Goal: Transaction & Acquisition: Download file/media

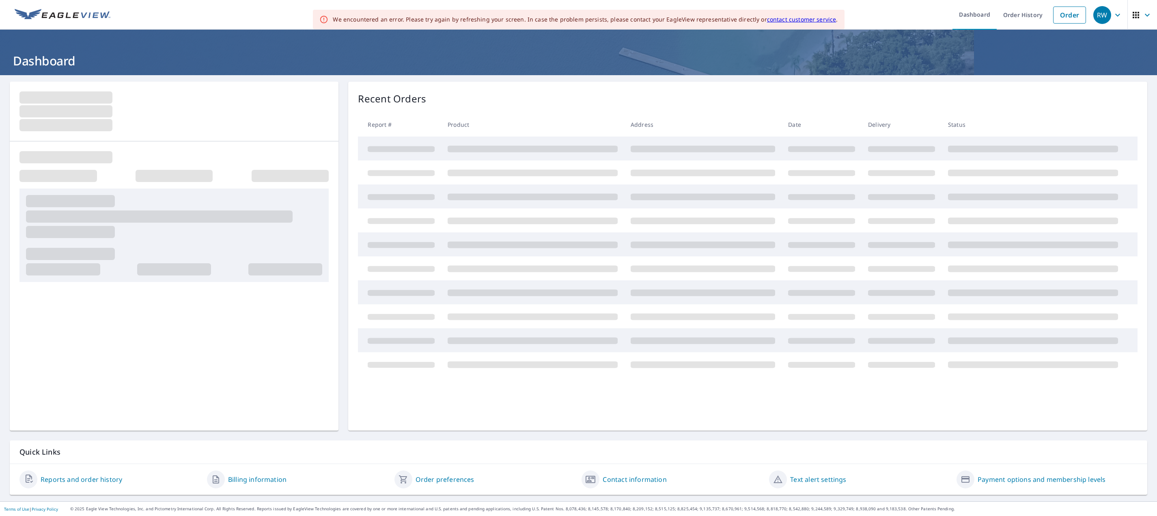
click at [1, 33] on header "Dashboard" at bounding box center [578, 52] width 1157 height 45
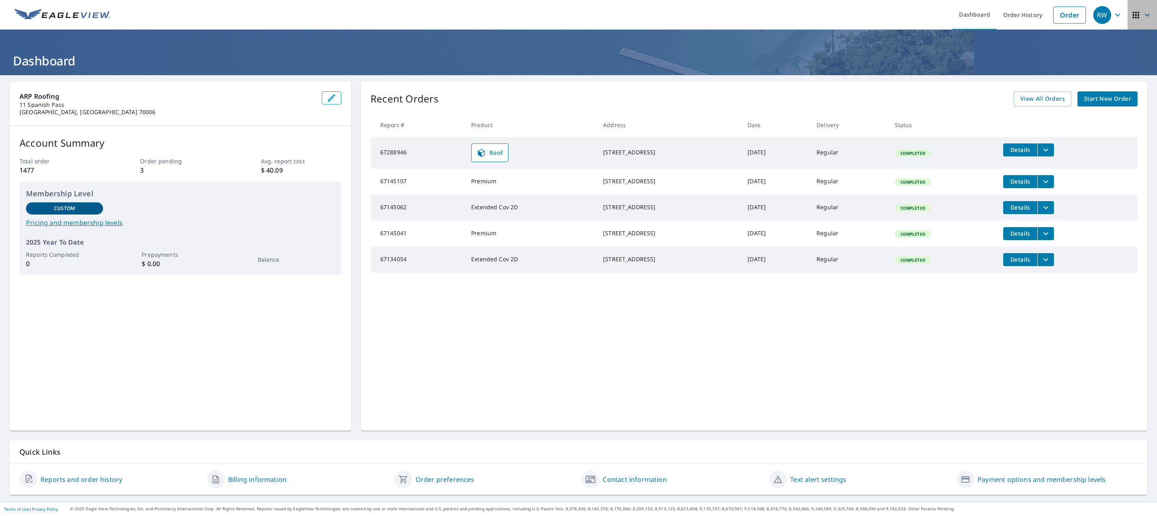
click at [1133, 17] on icon "button" at bounding box center [1136, 15] width 6 height 6
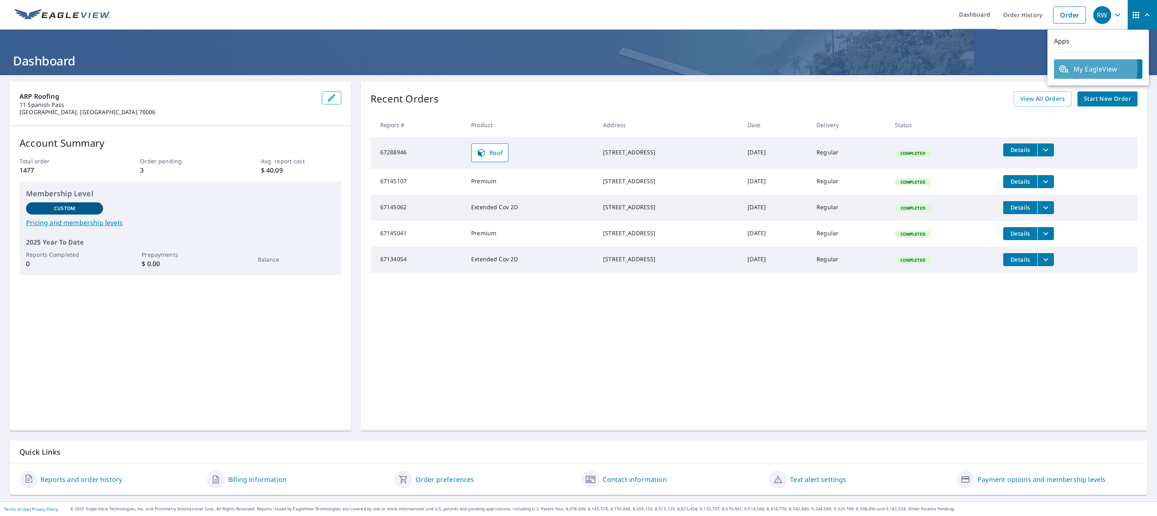
click at [1072, 68] on span "My EagleView" at bounding box center [1098, 69] width 79 height 10
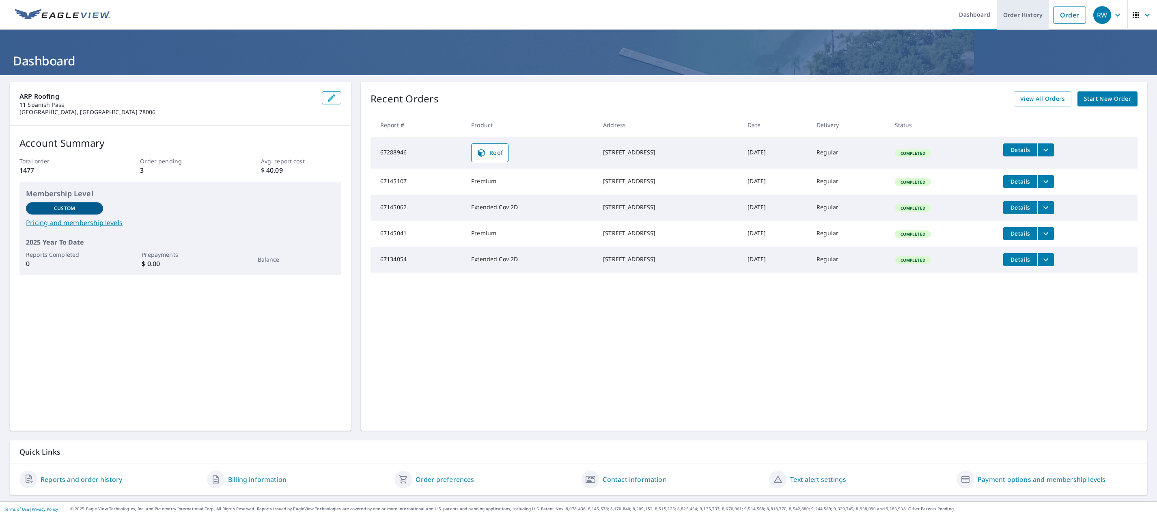
click at [1019, 17] on link "Order History" at bounding box center [1023, 15] width 52 height 30
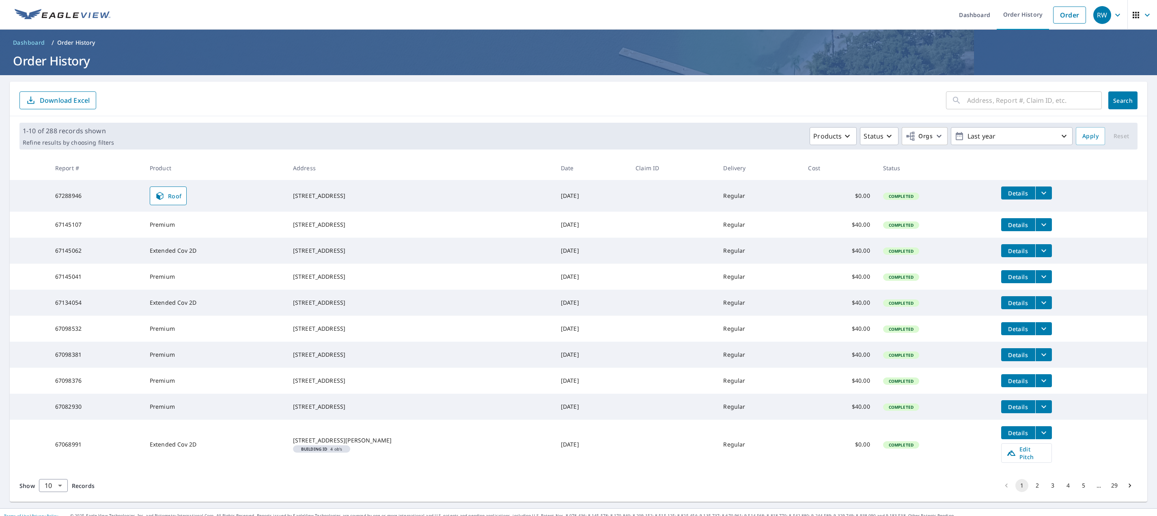
click at [1143, 14] on icon "button" at bounding box center [1148, 15] width 10 height 10
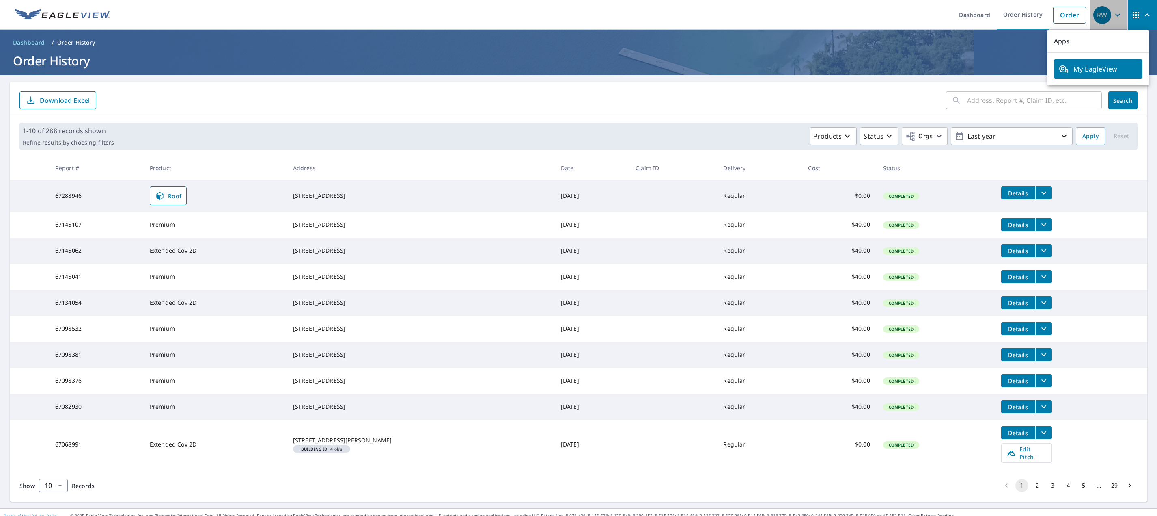
click at [1102, 15] on div "RW" at bounding box center [1103, 15] width 18 height 18
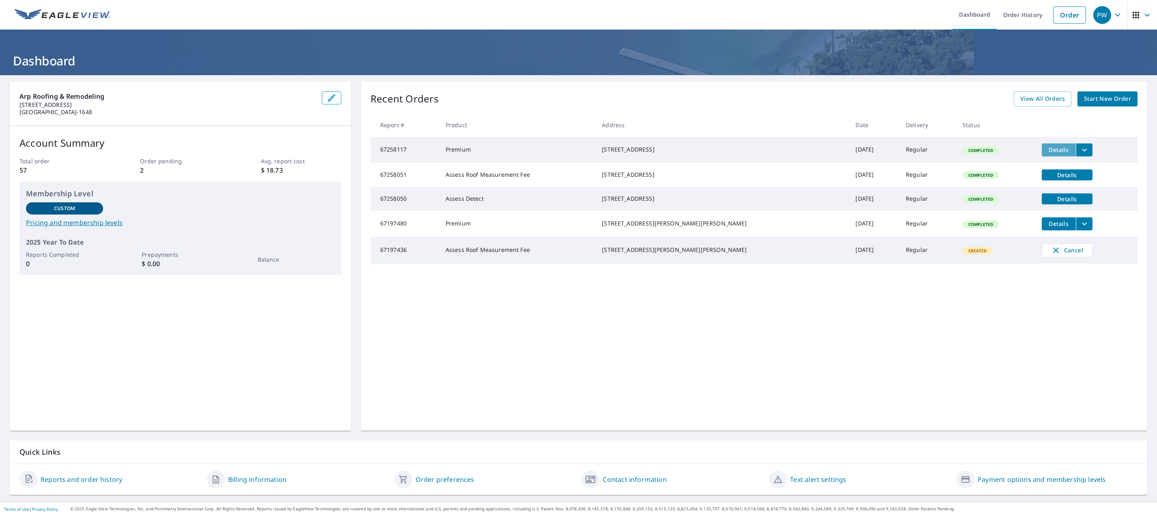
click at [1053, 149] on button "Details" at bounding box center [1059, 149] width 34 height 13
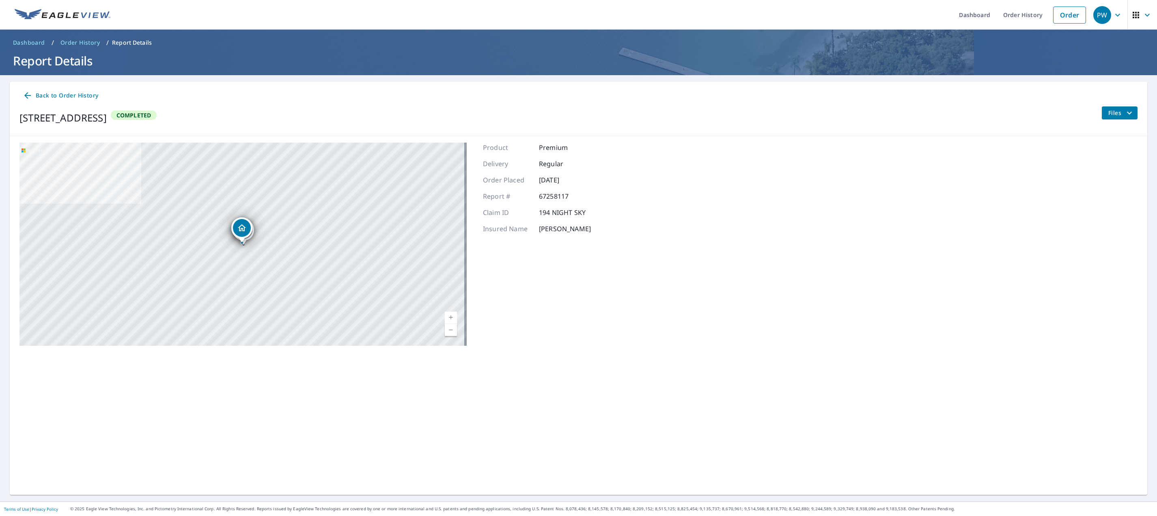
click at [1115, 111] on span "Files" at bounding box center [1122, 113] width 26 height 10
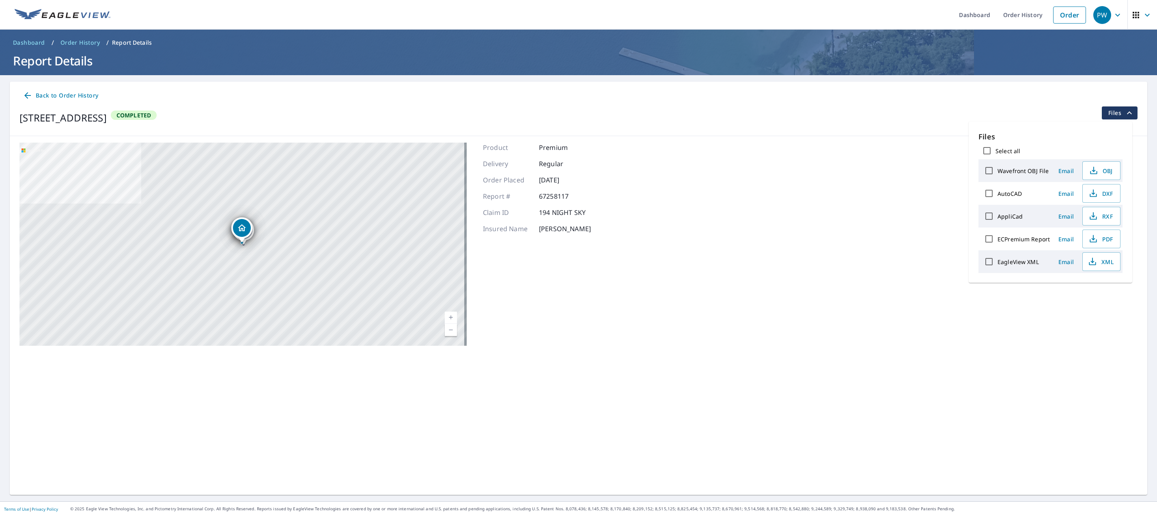
click at [915, 191] on div "194 Night Sky Spring Branch, TX 78070 194 Night Sky Spring Branch, TX 78070 194…" at bounding box center [579, 244] width 1138 height 216
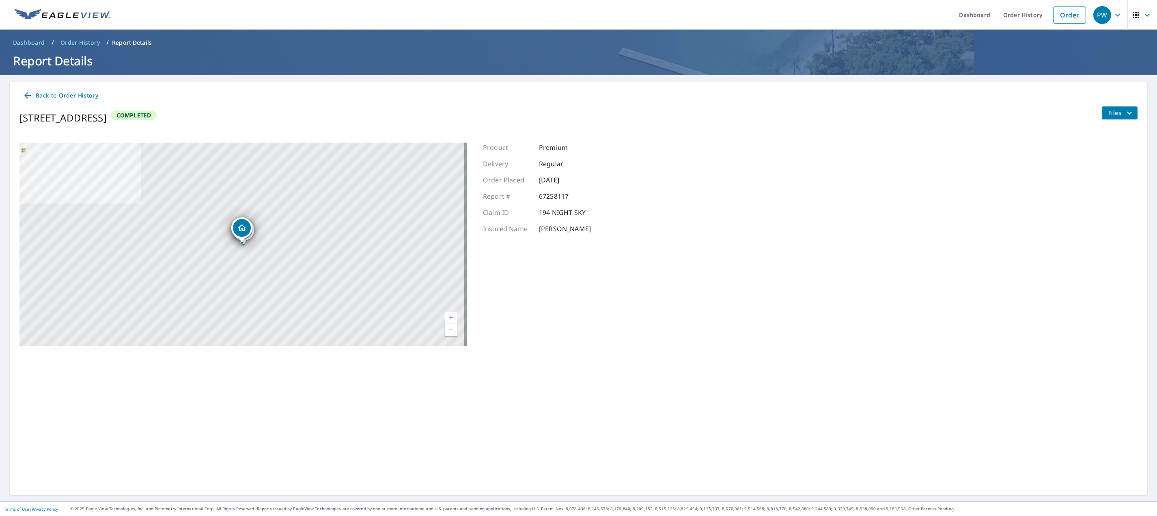
click at [60, 92] on span "Back to Order History" at bounding box center [61, 96] width 76 height 10
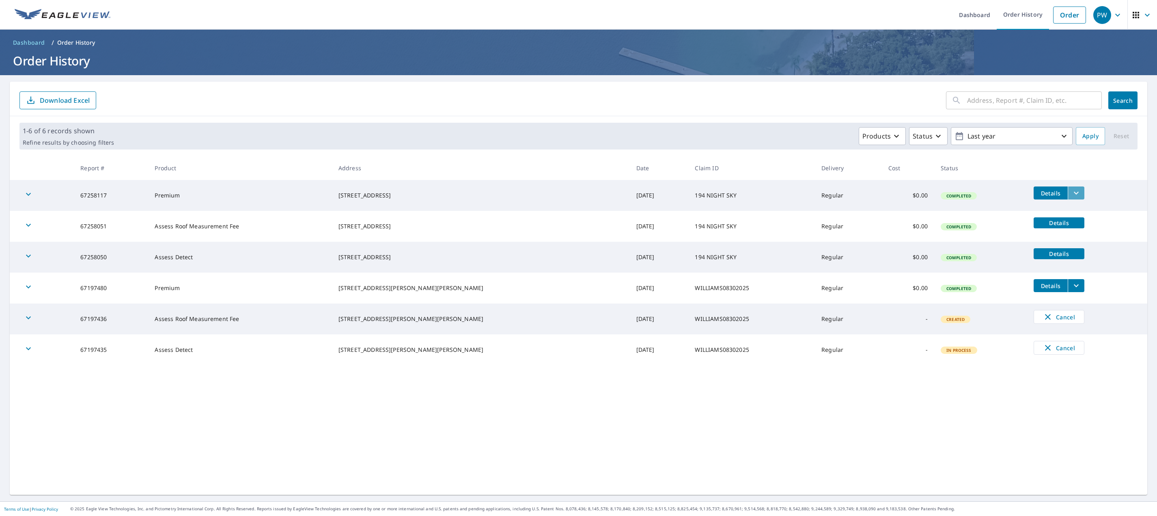
click at [1072, 191] on icon "filesDropdownBtn-67258117" at bounding box center [1077, 193] width 10 height 10
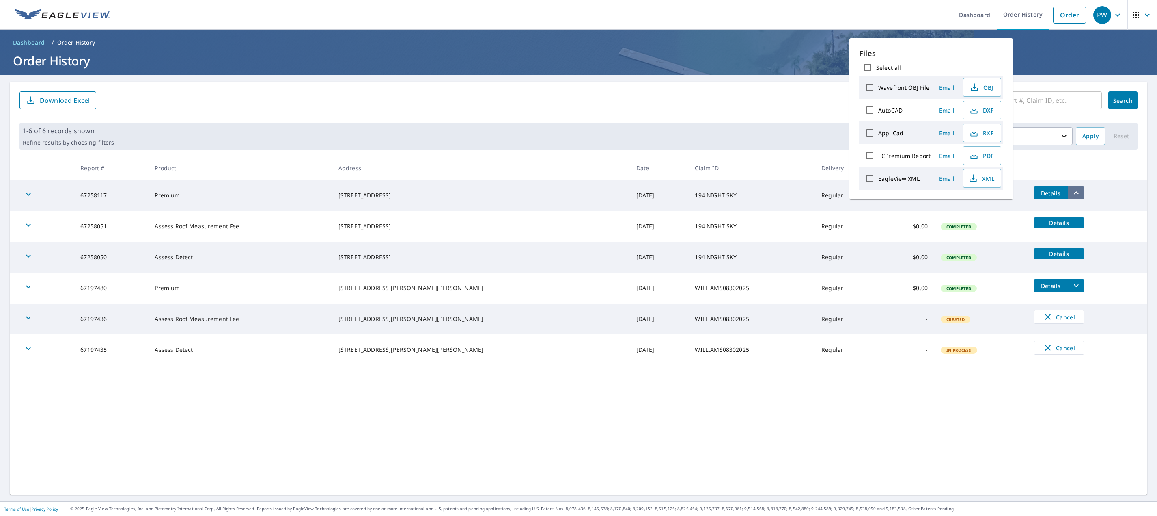
click at [1072, 191] on icon "filesDropdownBtn-67258117" at bounding box center [1077, 193] width 10 height 10
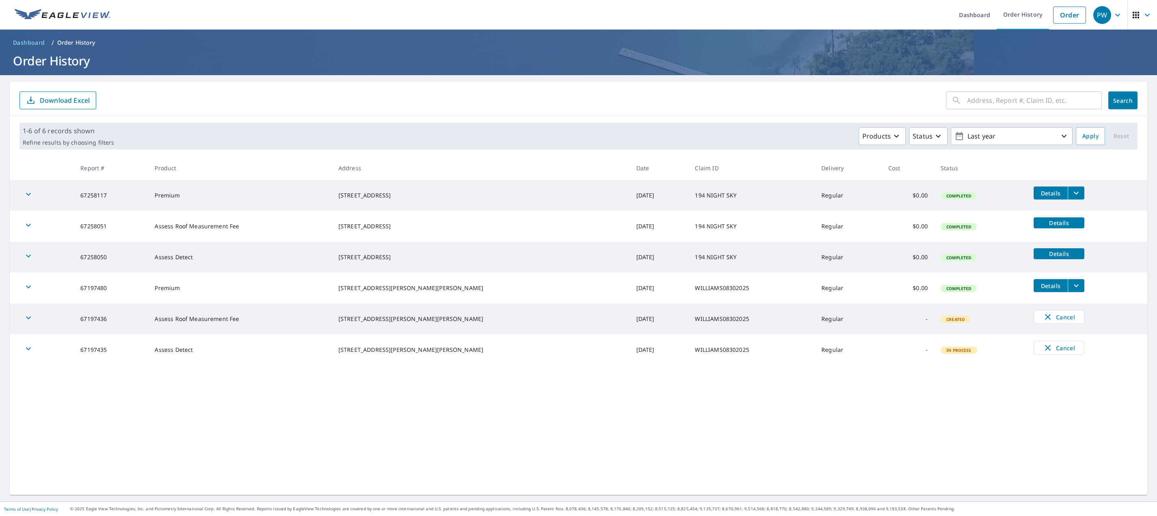
click at [268, 196] on td "Premium" at bounding box center [239, 195] width 183 height 31
click at [433, 191] on div "194 Night Sky Spring Branch, TX 78070" at bounding box center [481, 195] width 285 height 8
click at [1039, 192] on span "Details" at bounding box center [1051, 193] width 24 height 8
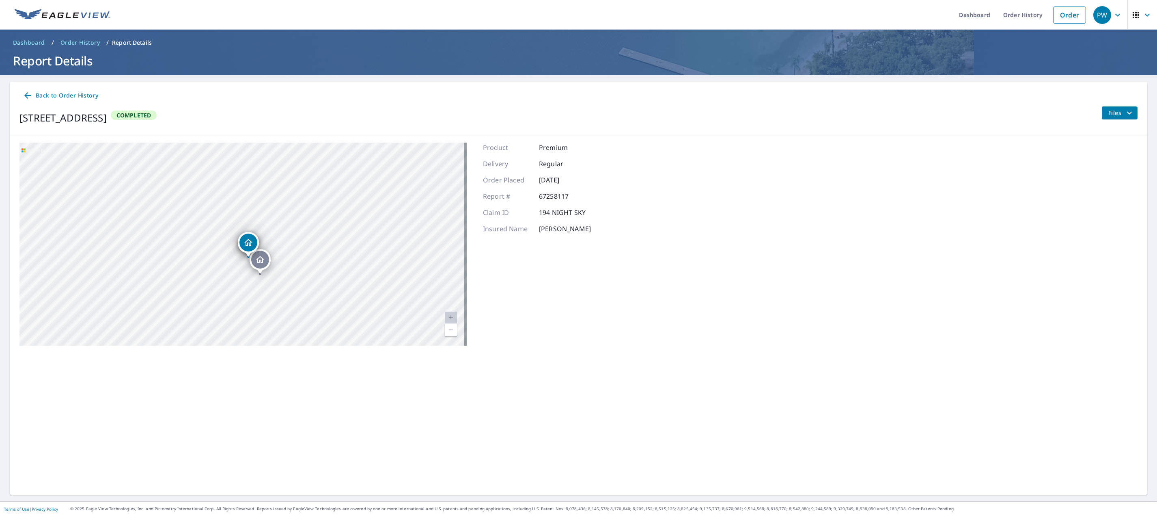
drag, startPoint x: 250, startPoint y: 296, endPoint x: 248, endPoint y: 266, distance: 30.6
click at [248, 266] on div "194 Night Sky Spring Branch, TX 78070 194 Night Sky Spring Branch, TX 78070 194…" at bounding box center [242, 243] width 447 height 203
click at [244, 239] on icon "Dropped pin, building 1, Residential property, 194 Night Sky Spring Branch, TX …" at bounding box center [249, 242] width 10 height 10
click at [253, 240] on div "194 Night Sky Spring Branch, TX 78070" at bounding box center [242, 229] width 88 height 25
click at [1113, 114] on span "Files" at bounding box center [1122, 113] width 26 height 10
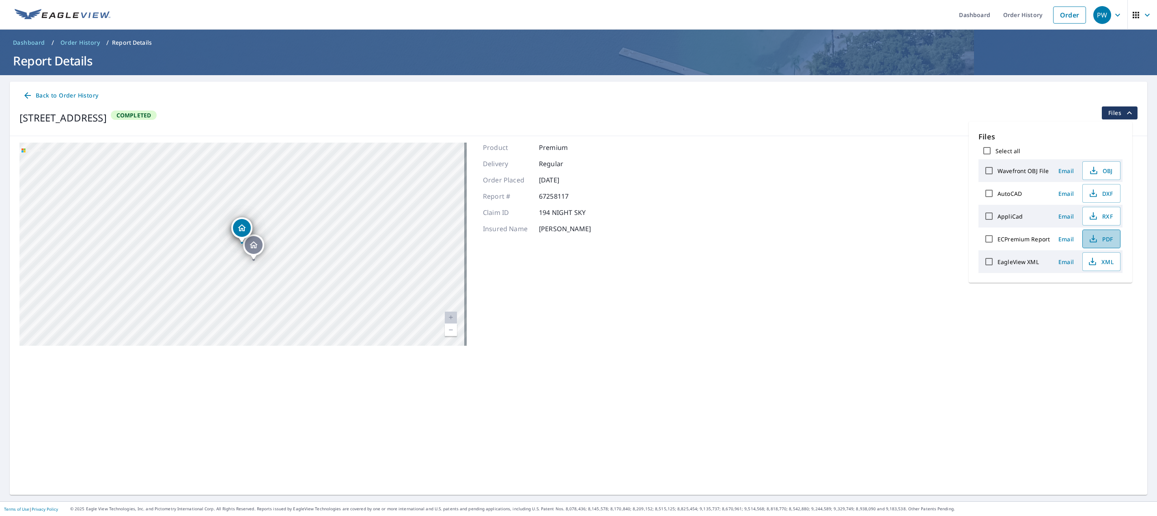
click at [1096, 240] on icon "button" at bounding box center [1094, 239] width 10 height 10
click at [973, 117] on div "194 Night Sky Spring Branch, TX 78070 Completed Files" at bounding box center [578, 117] width 1118 height 23
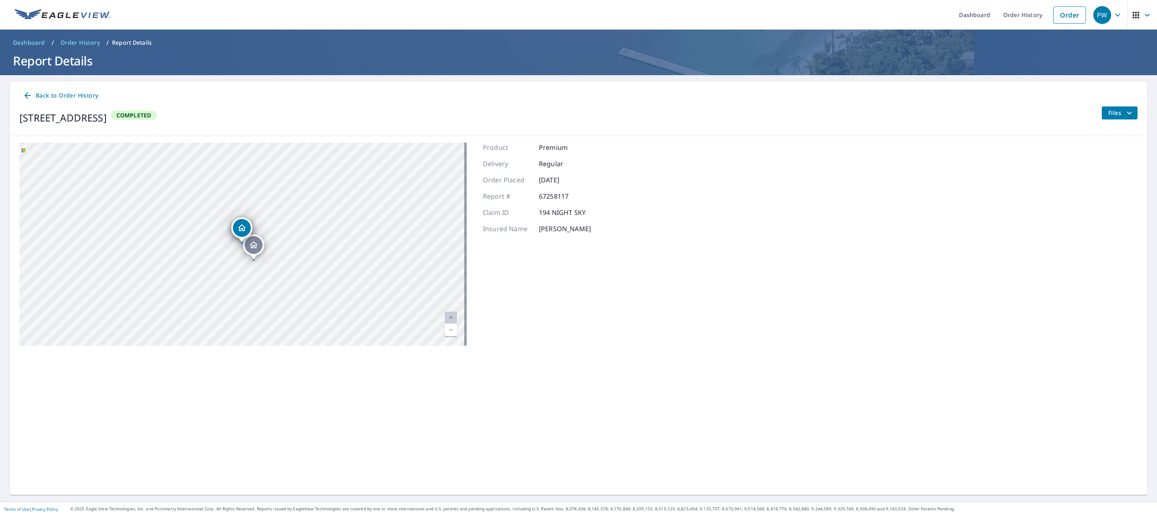
click at [64, 92] on span "Back to Order History" at bounding box center [61, 96] width 76 height 10
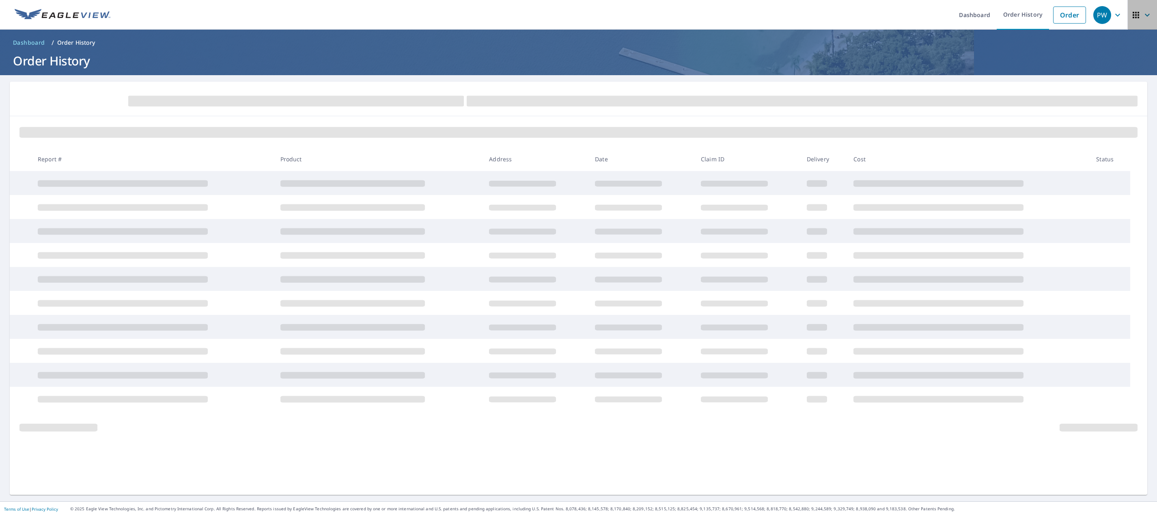
click at [1143, 16] on icon "button" at bounding box center [1148, 15] width 10 height 10
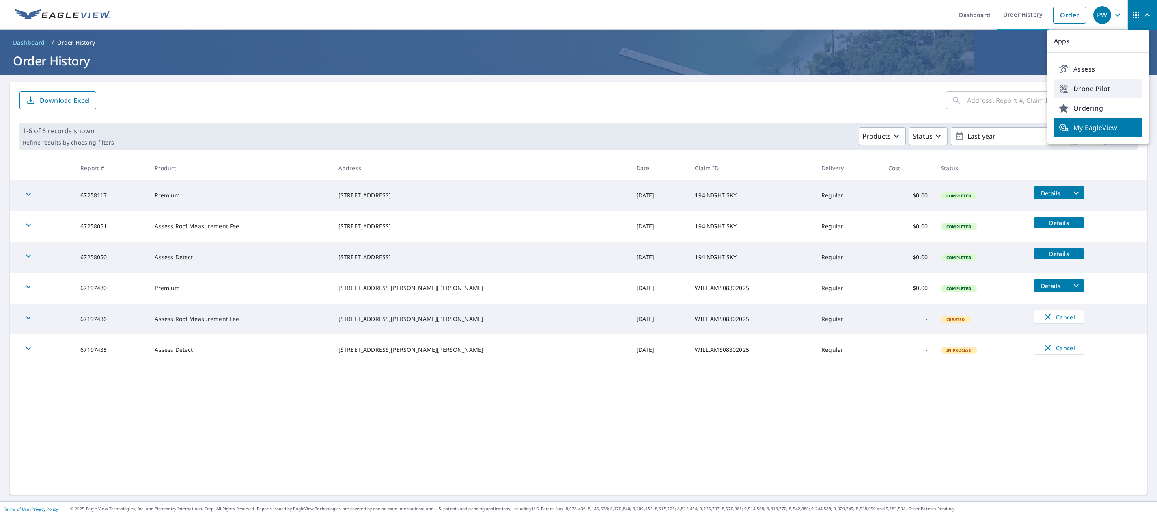
click at [1096, 87] on span "Drone Pilot" at bounding box center [1098, 89] width 79 height 10
